Goal: Transaction & Acquisition: Obtain resource

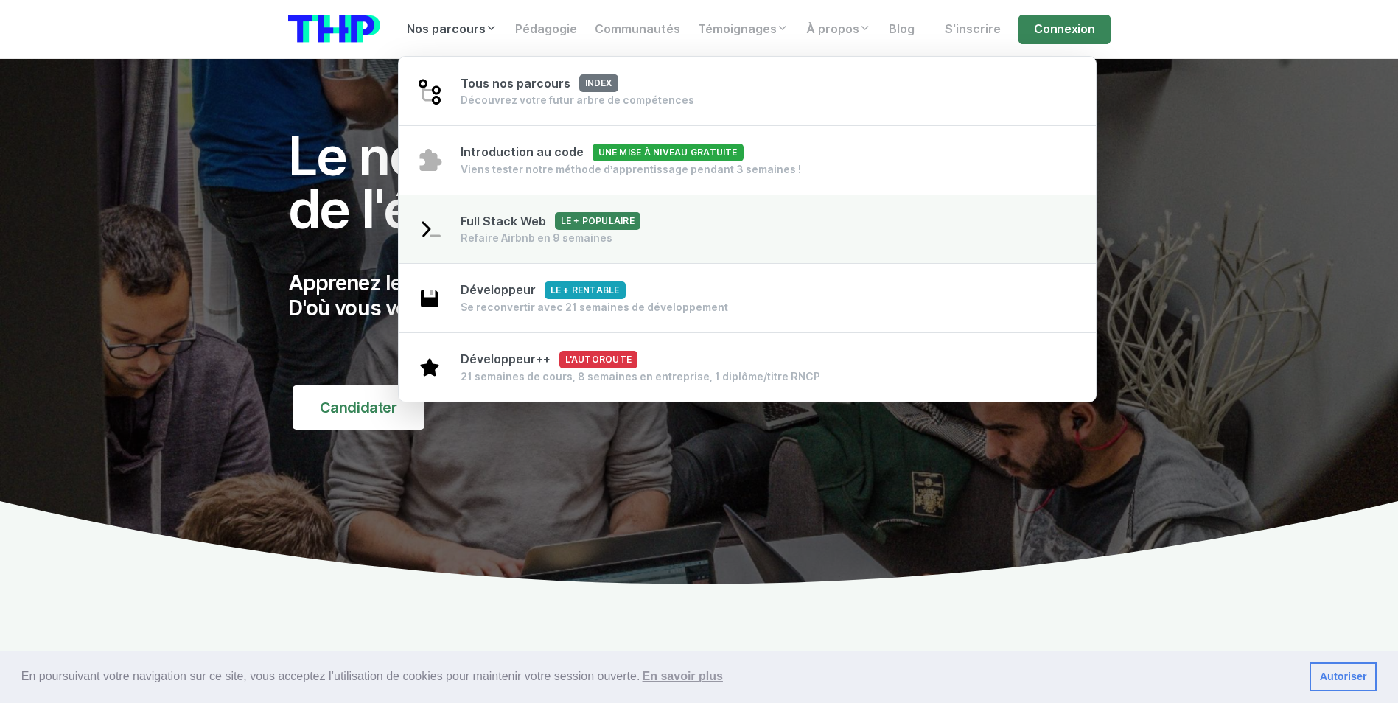
click at [507, 215] on span "Full Stack Web Le + populaire" at bounding box center [551, 221] width 180 height 14
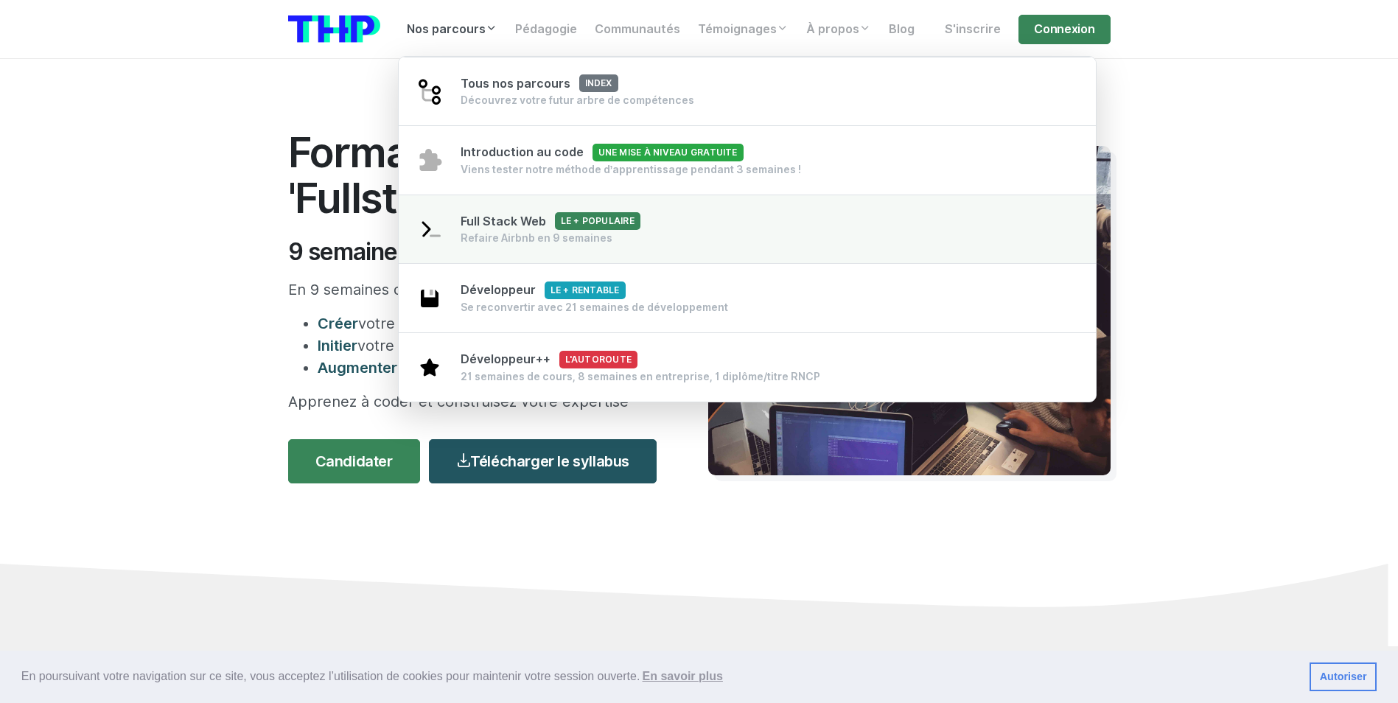
click at [424, 228] on img at bounding box center [429, 229] width 27 height 27
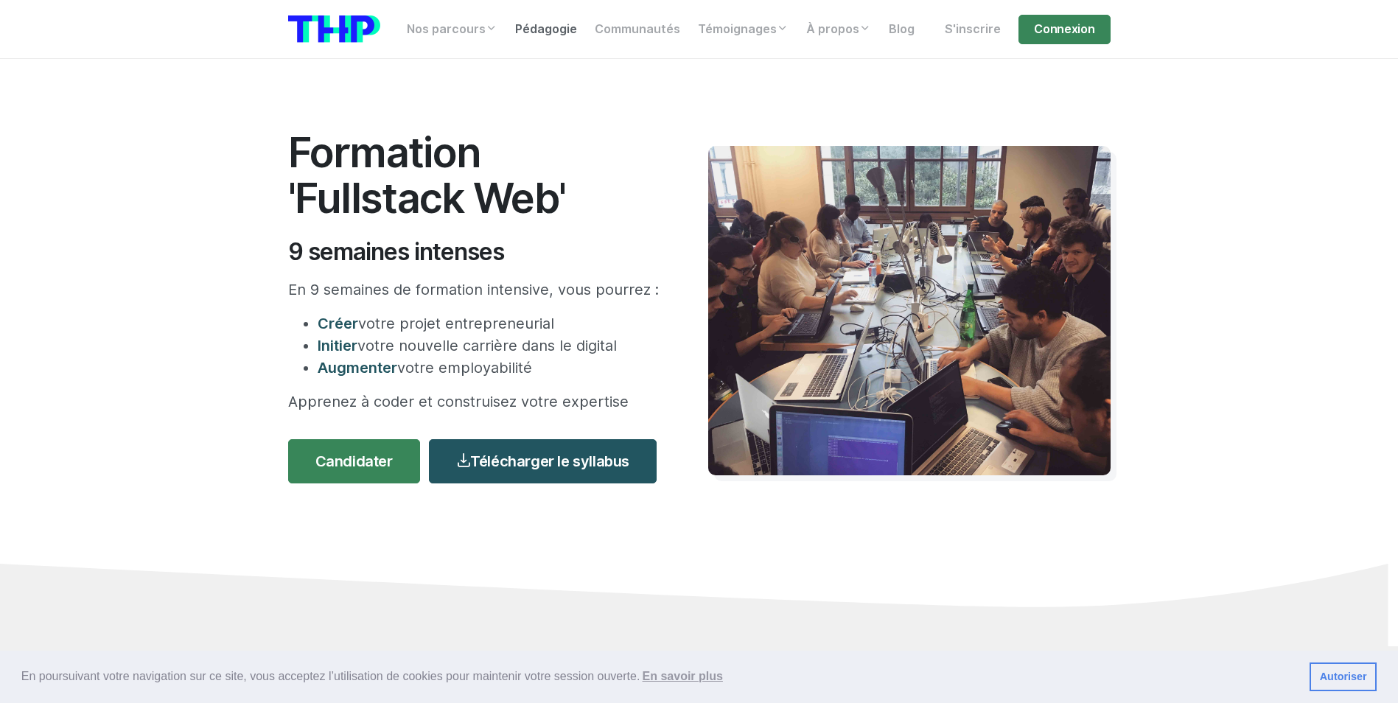
click at [567, 28] on link "Pédagogie" at bounding box center [546, 29] width 80 height 29
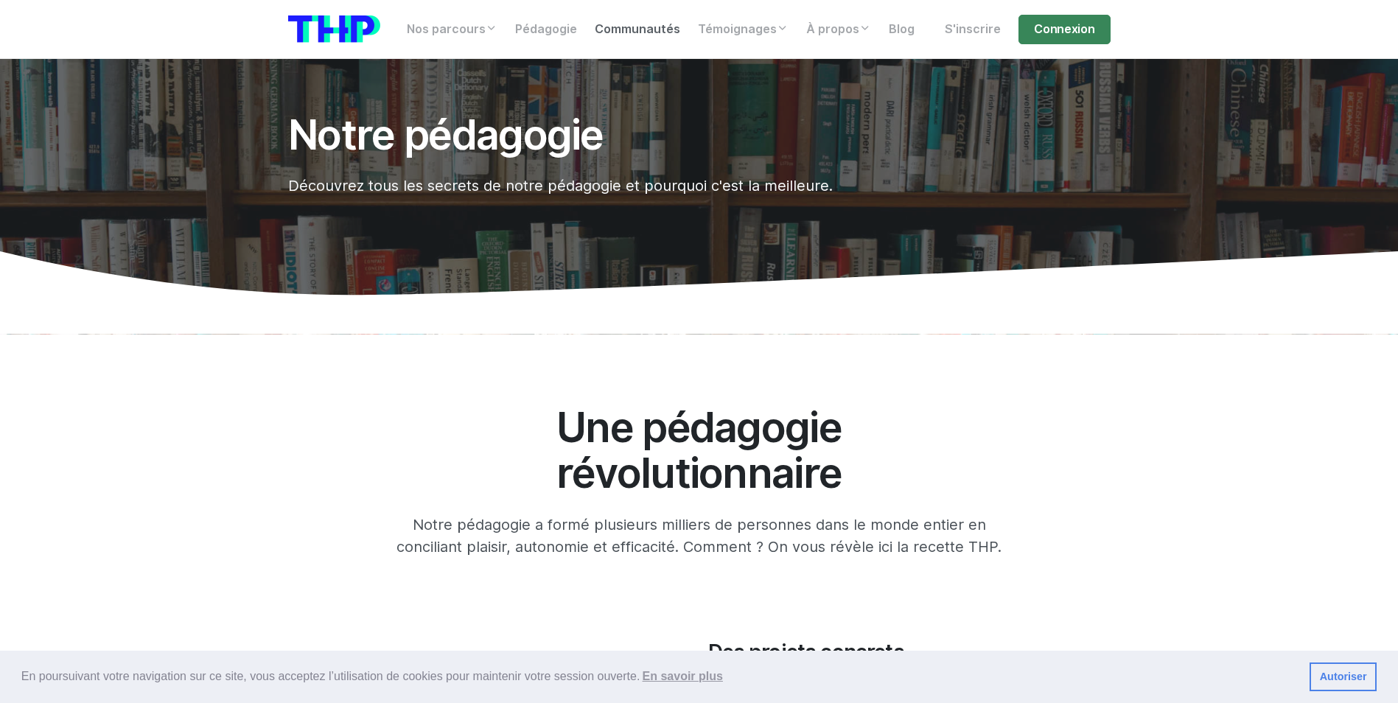
click at [643, 27] on link "Communautés" at bounding box center [637, 29] width 103 height 29
drag, startPoint x: 481, startPoint y: 158, endPoint x: 494, endPoint y: 161, distance: 13.4
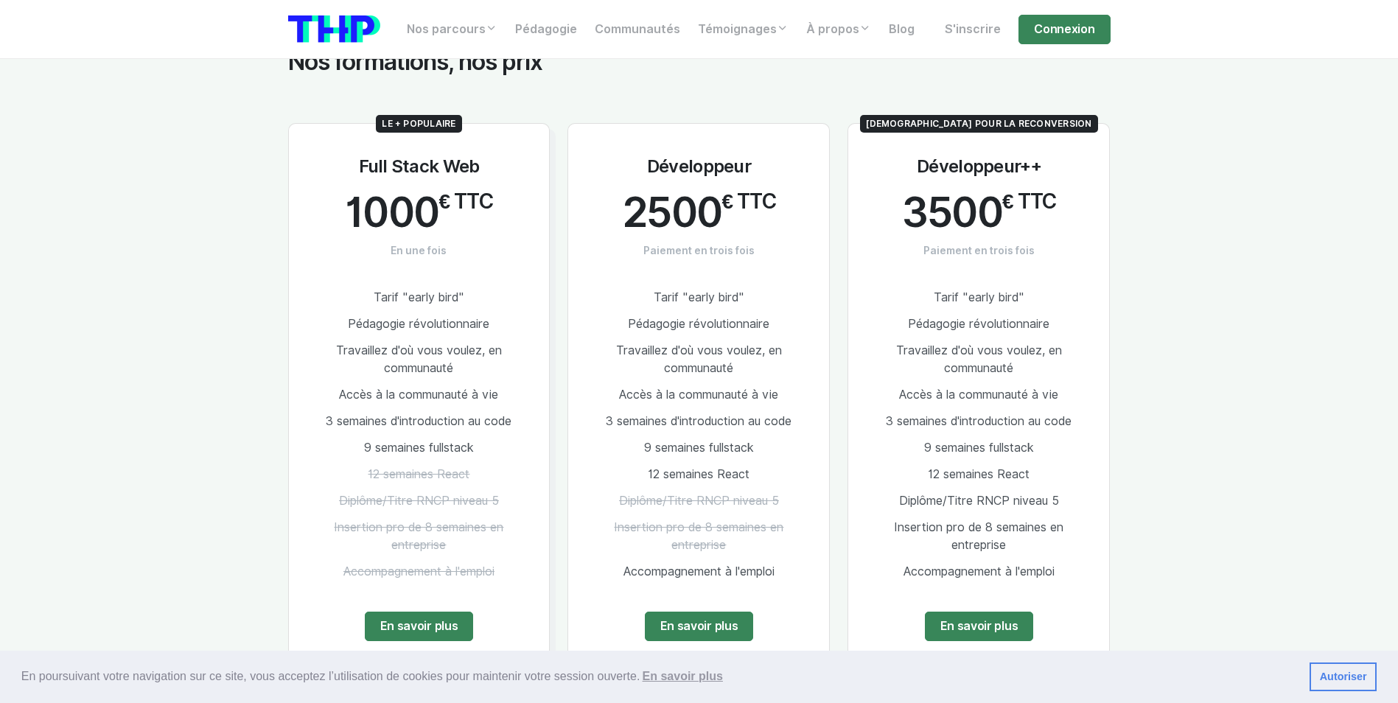
scroll to position [811, 0]
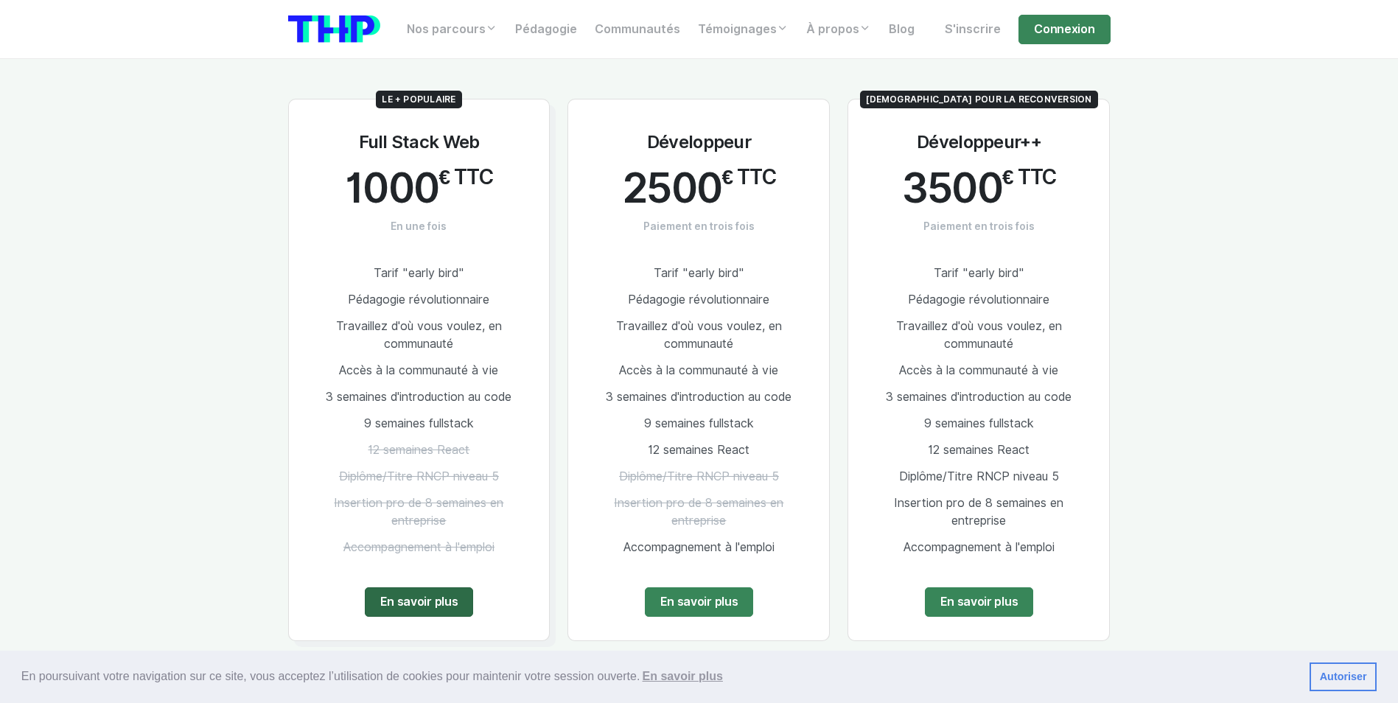
click at [427, 601] on link "En savoir plus" at bounding box center [419, 601] width 109 height 29
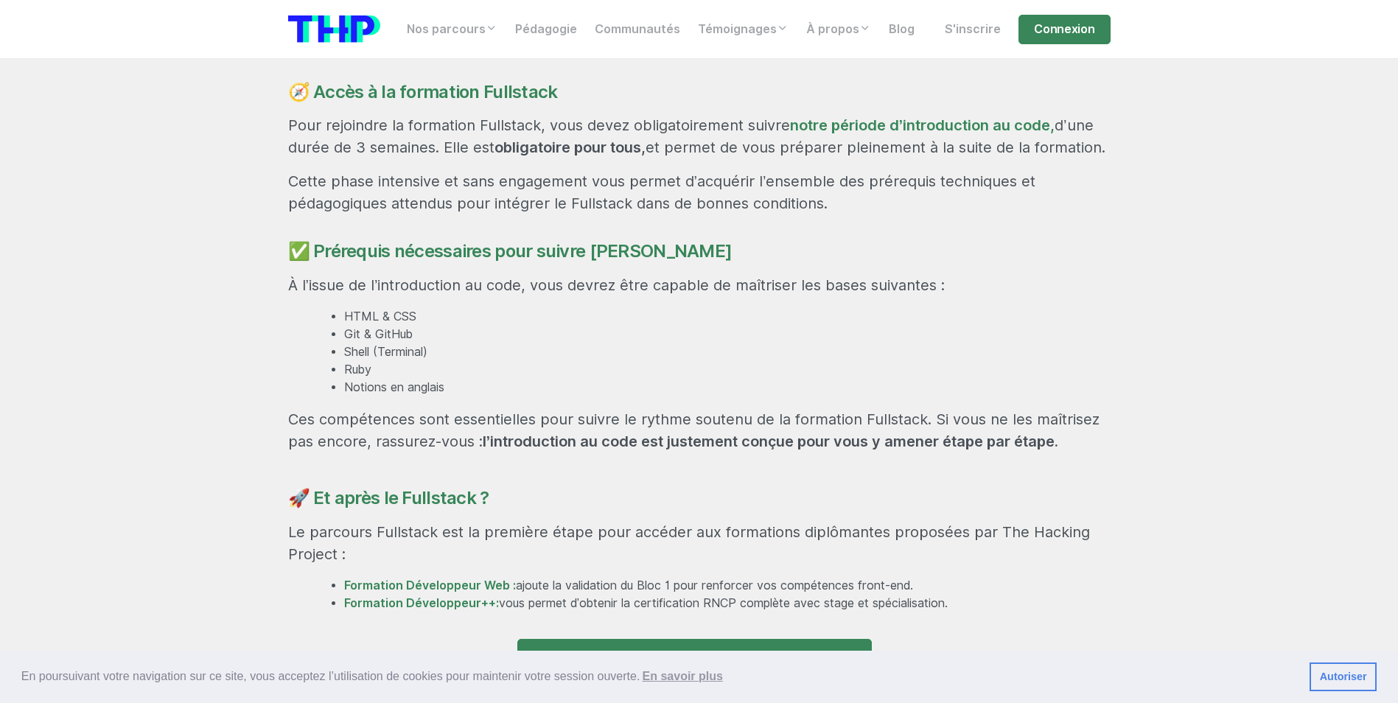
scroll to position [1032, 0]
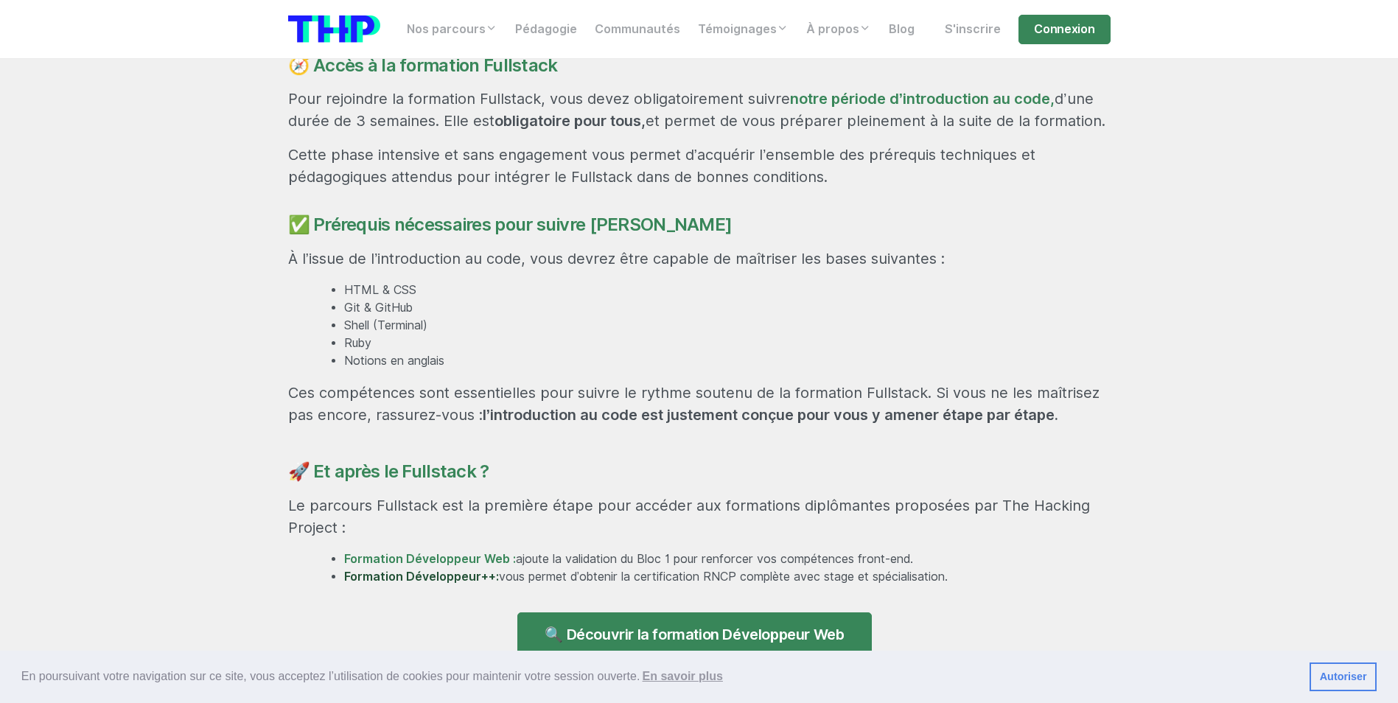
click at [467, 576] on link "Formation Développeur++:" at bounding box center [421, 577] width 155 height 14
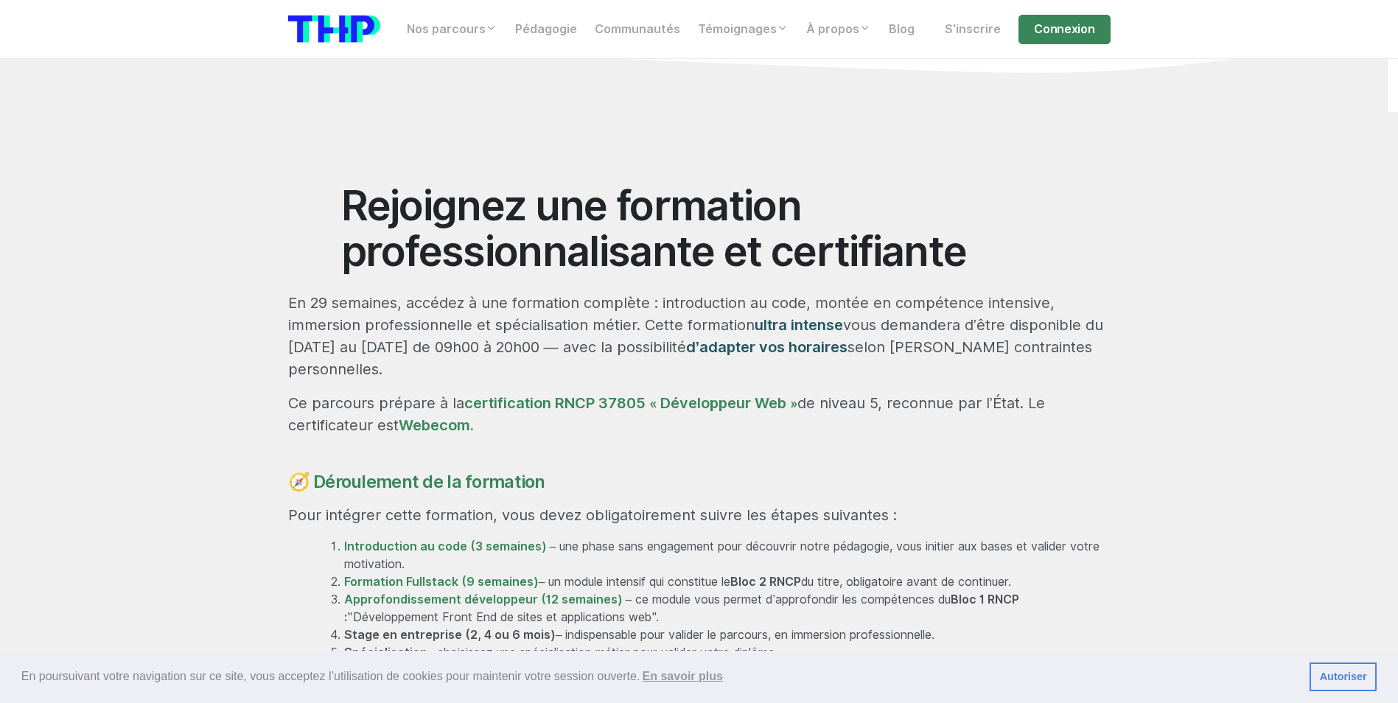
scroll to position [663, 0]
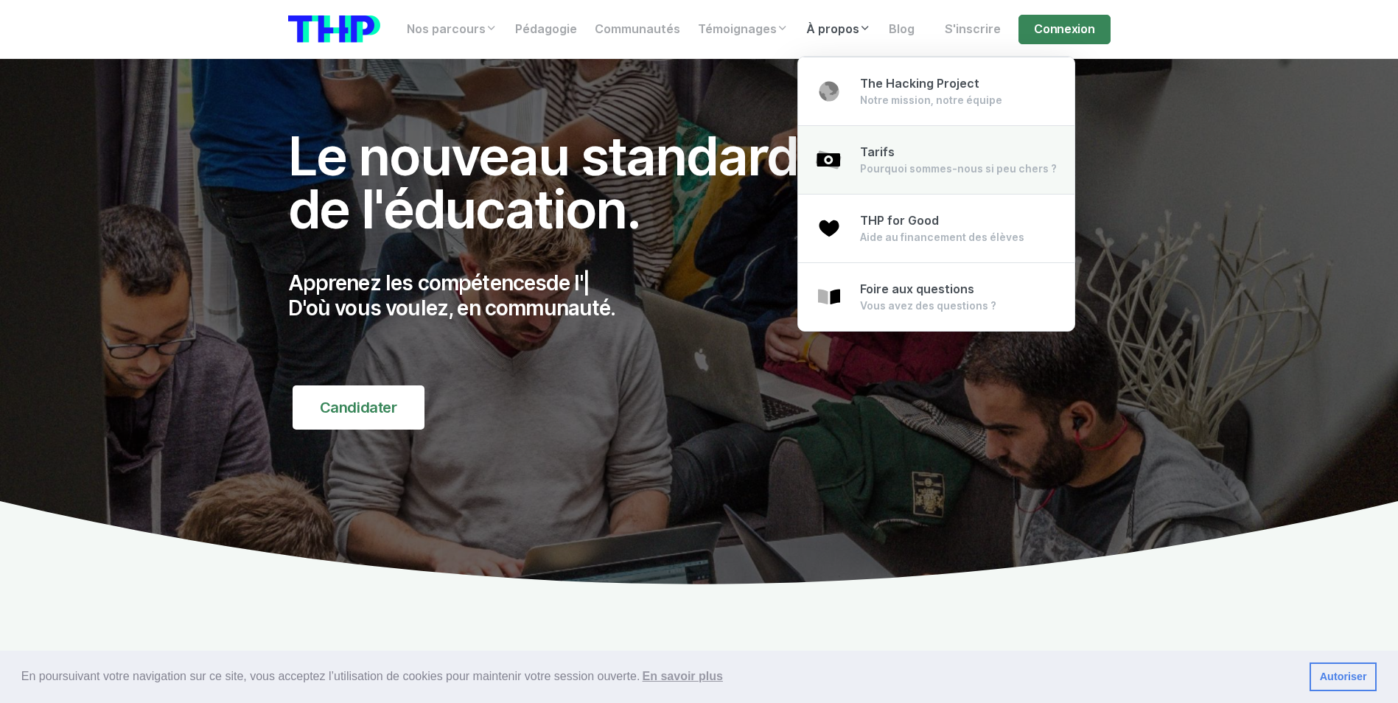
click at [897, 154] on div "Tarifs Pourquoi sommes-nous si peu chers ?" at bounding box center [958, 160] width 197 height 32
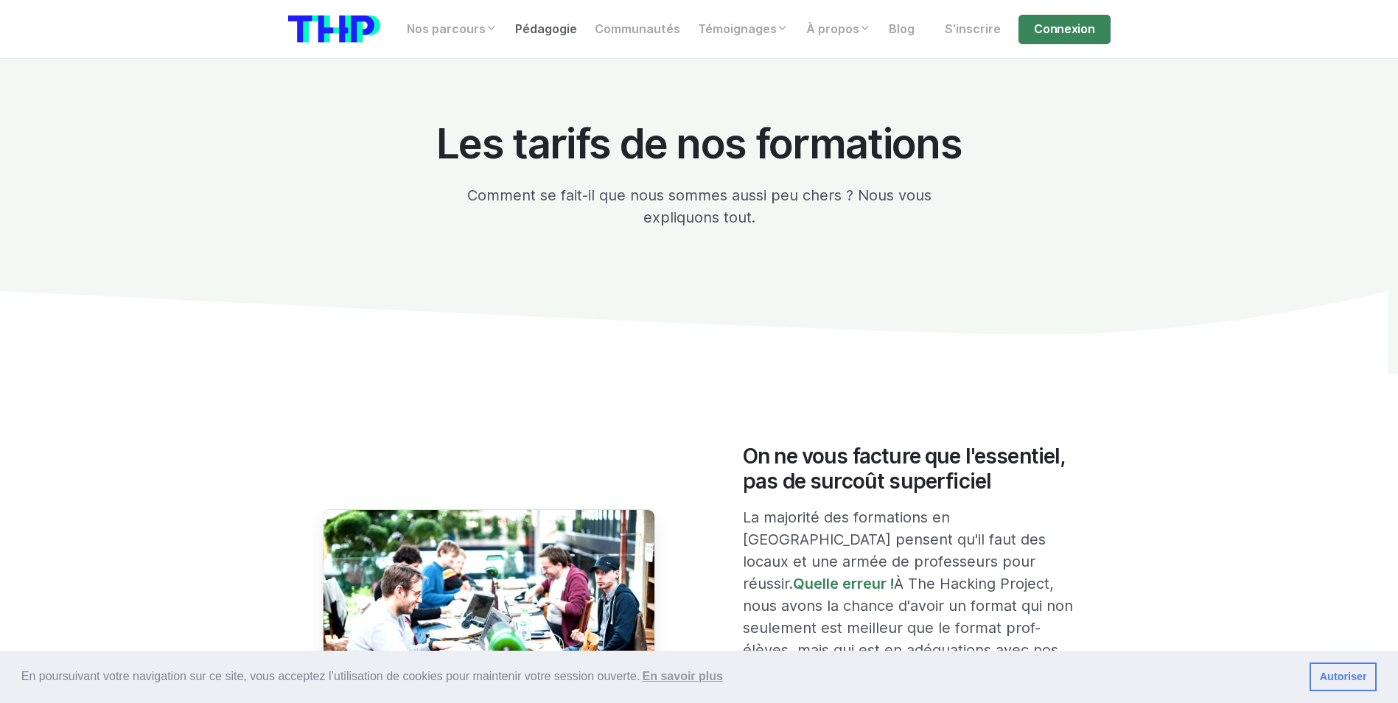
click at [561, 30] on link "Pédagogie" at bounding box center [546, 29] width 80 height 29
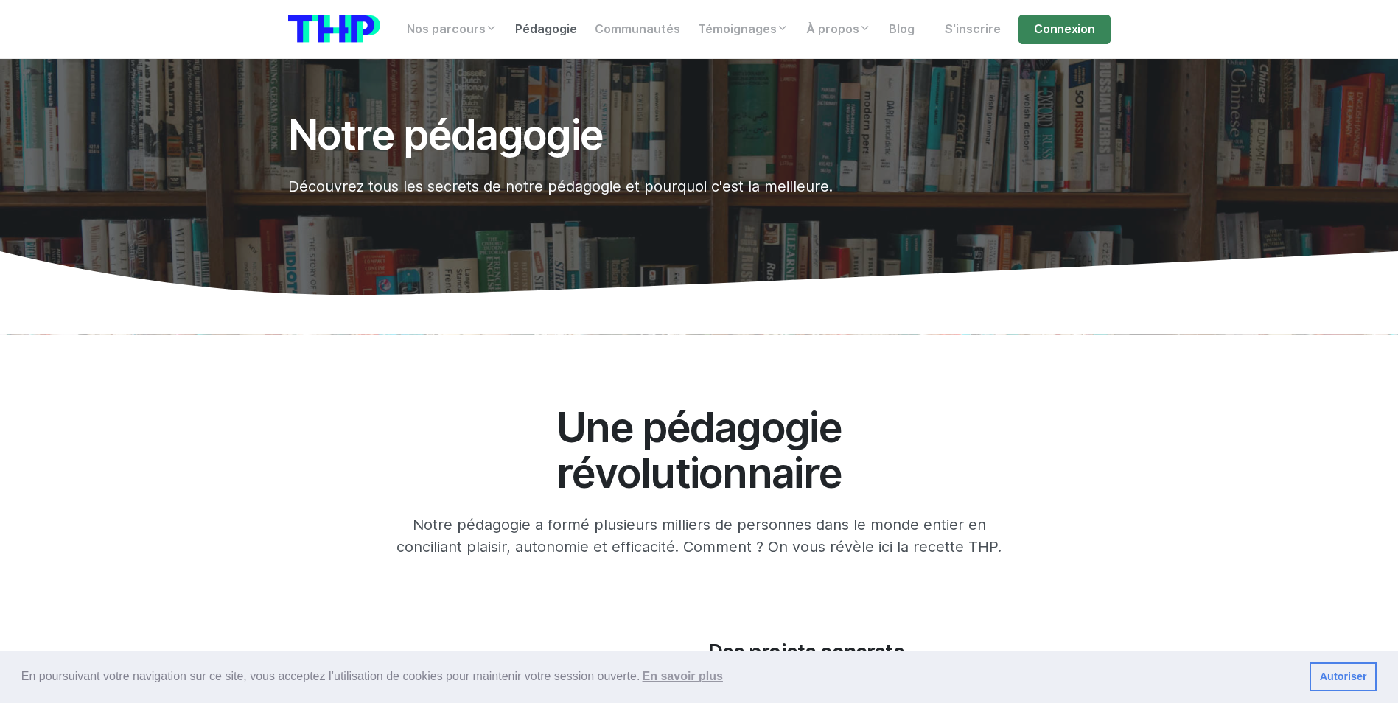
click at [535, 24] on link "Pédagogie" at bounding box center [546, 29] width 80 height 29
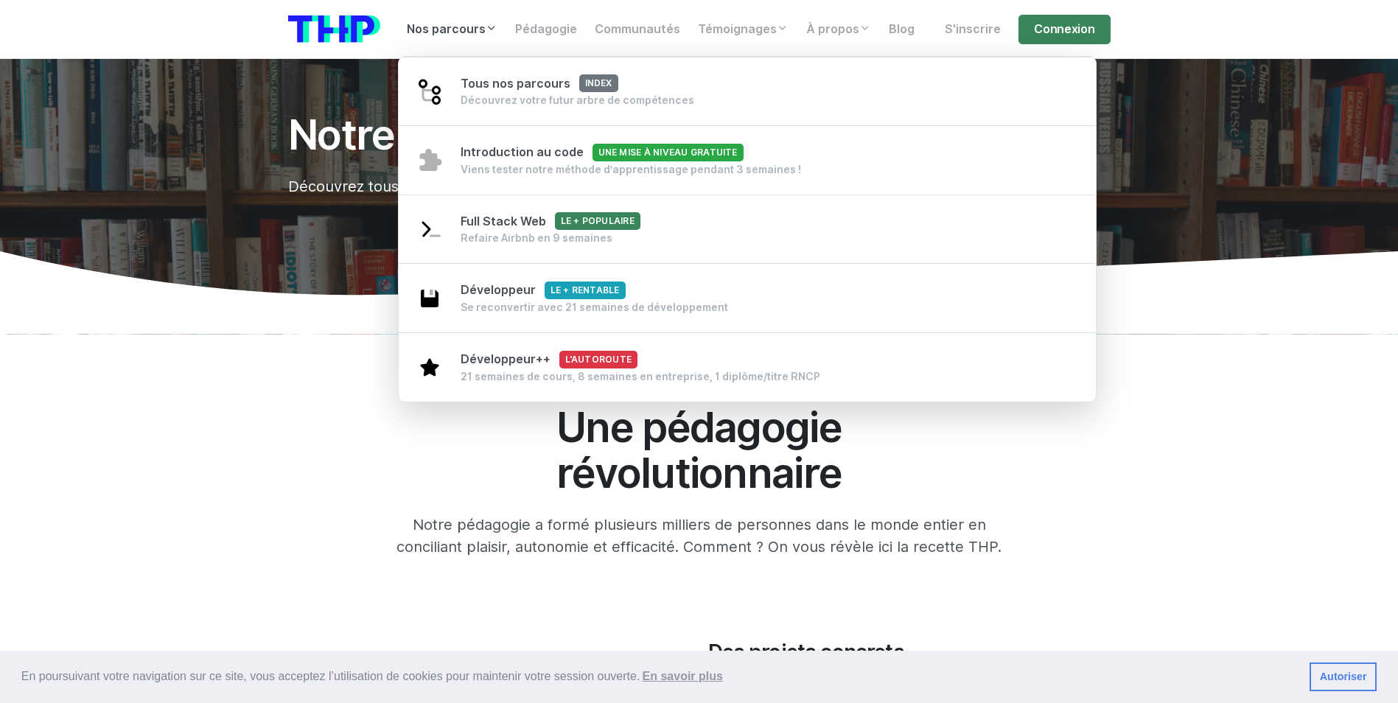
click at [476, 24] on link "Nos parcours" at bounding box center [452, 29] width 108 height 29
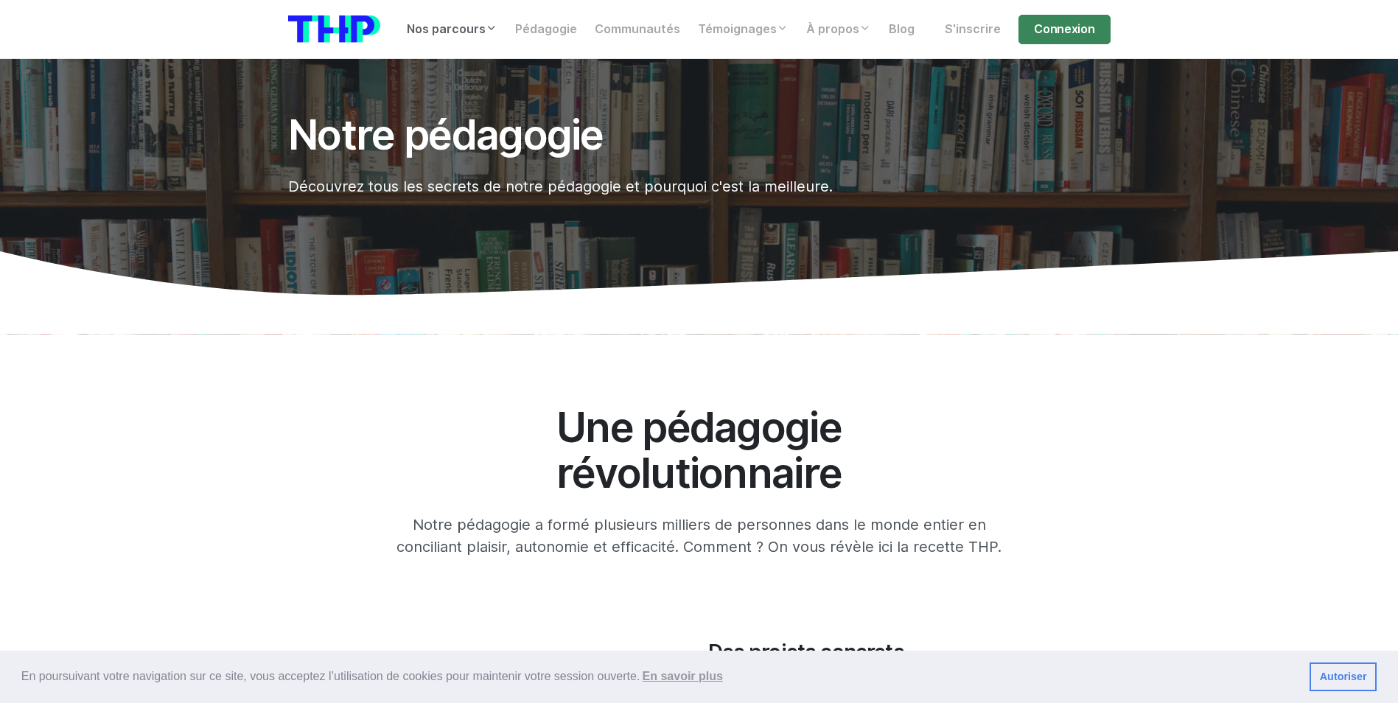
click at [476, 24] on link "Nos parcours" at bounding box center [452, 29] width 108 height 29
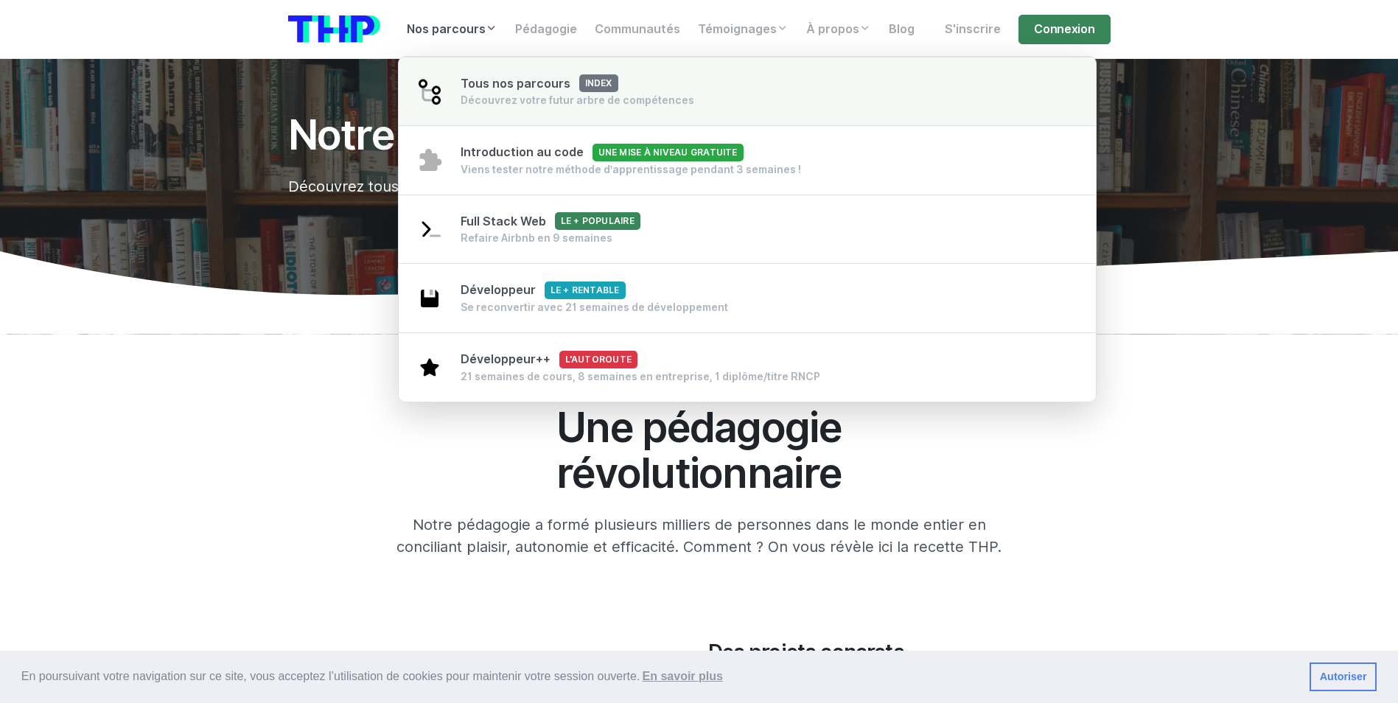
click at [514, 75] on div "Tous nos parcours index Découvrez votre futur arbre de compétences" at bounding box center [578, 91] width 234 height 33
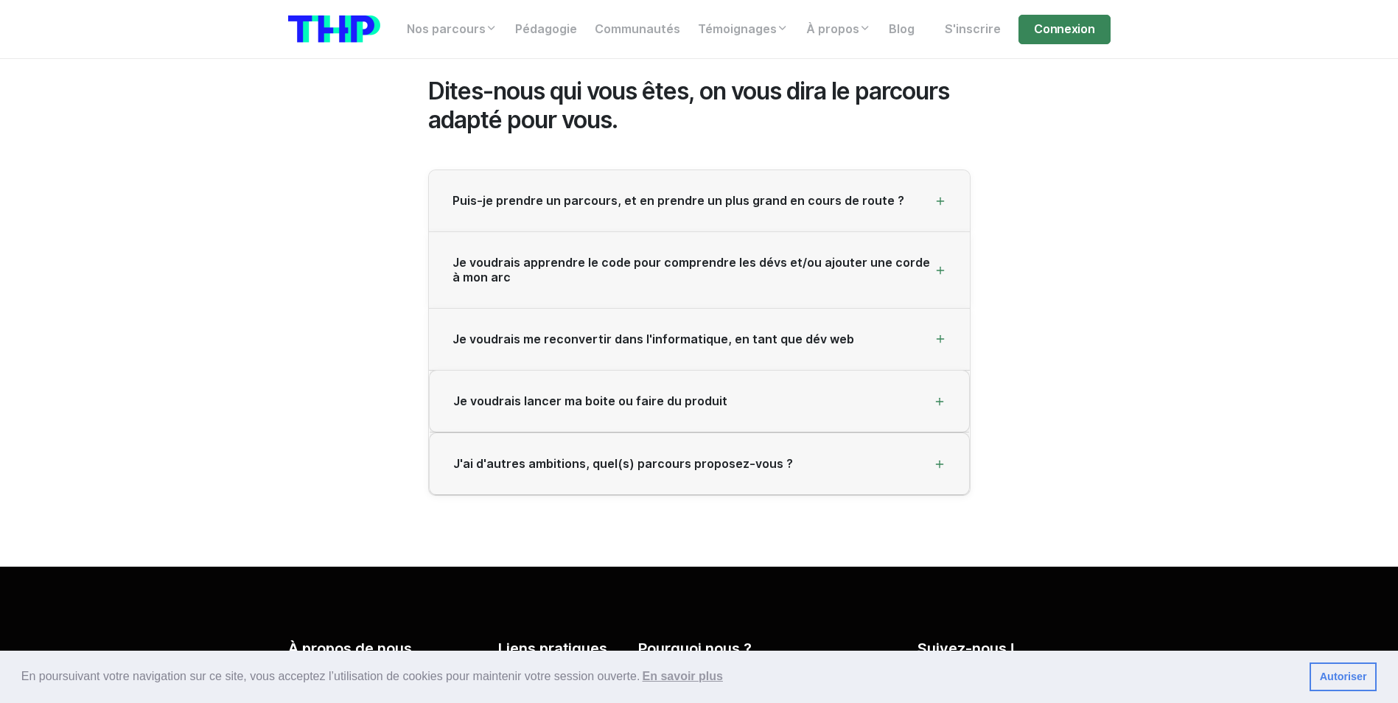
scroll to position [2620, 0]
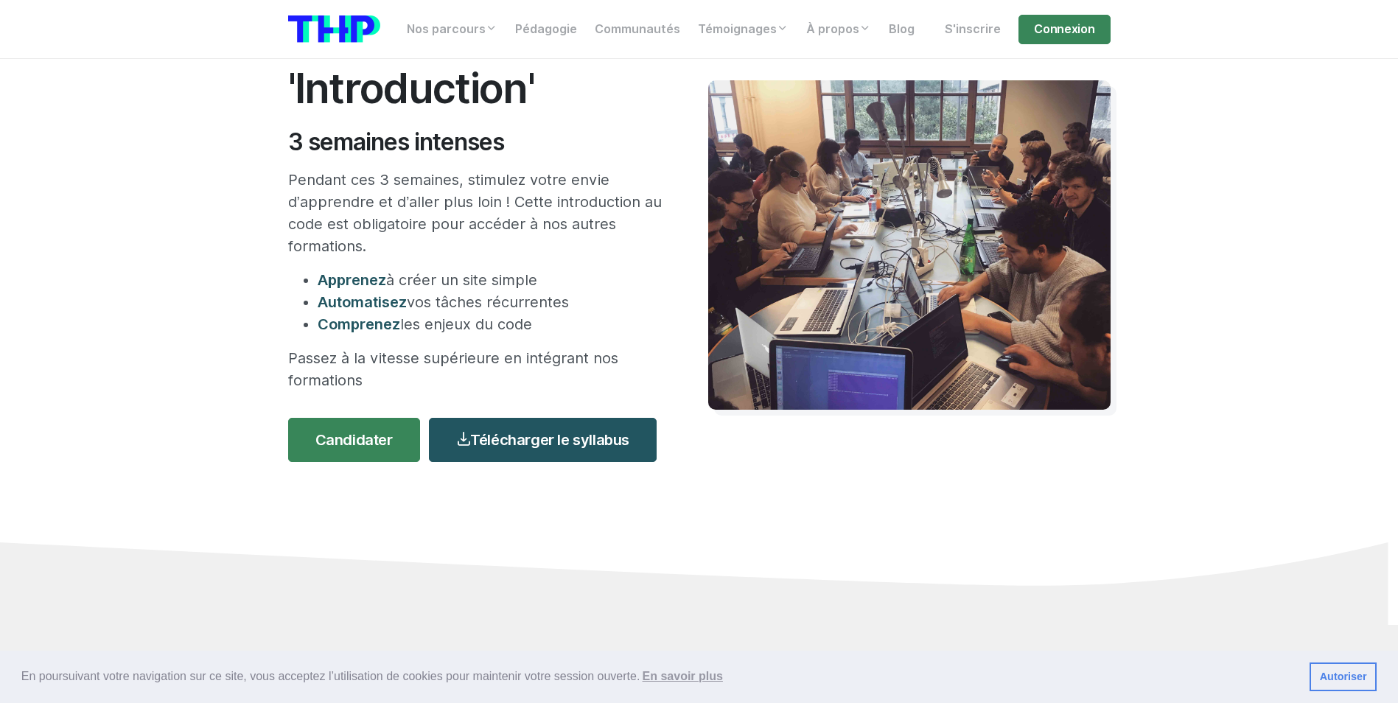
scroll to position [147, 0]
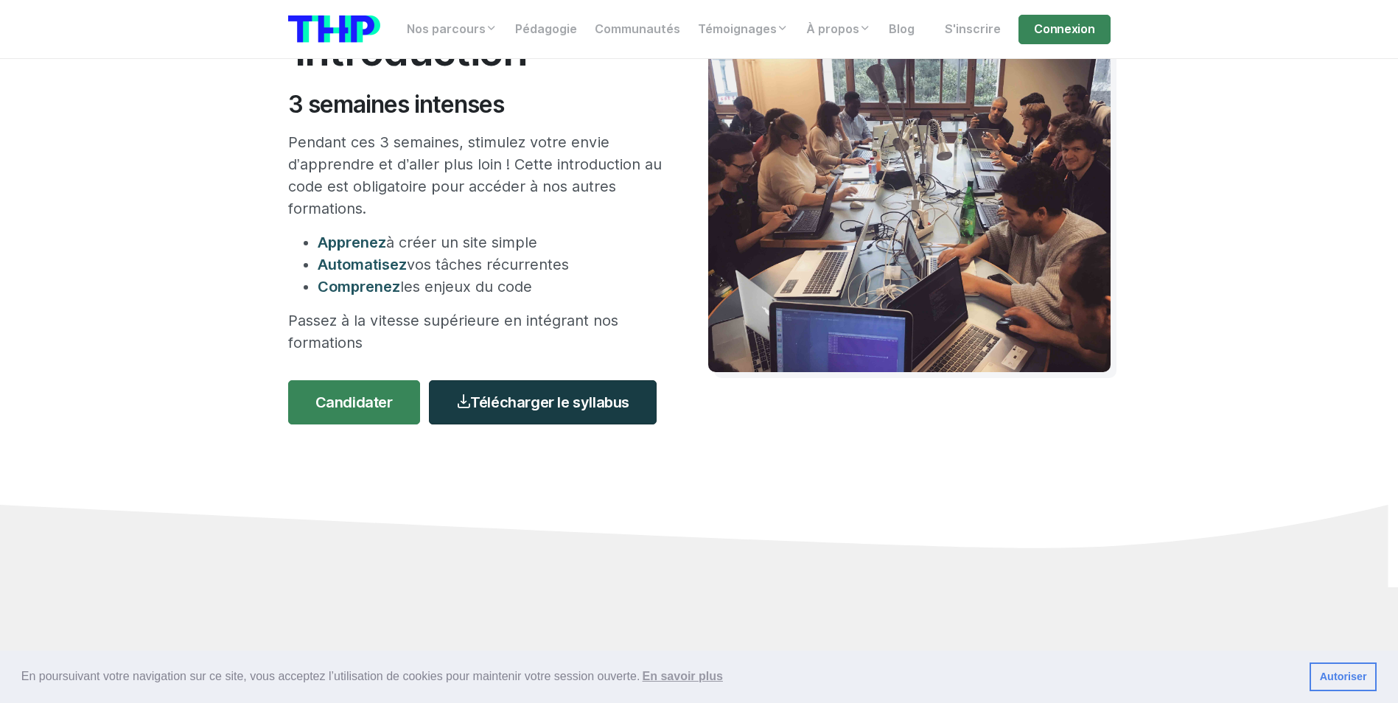
click at [528, 408] on link "Télécharger le syllabus" at bounding box center [543, 402] width 228 height 44
